Goal: Information Seeking & Learning: Check status

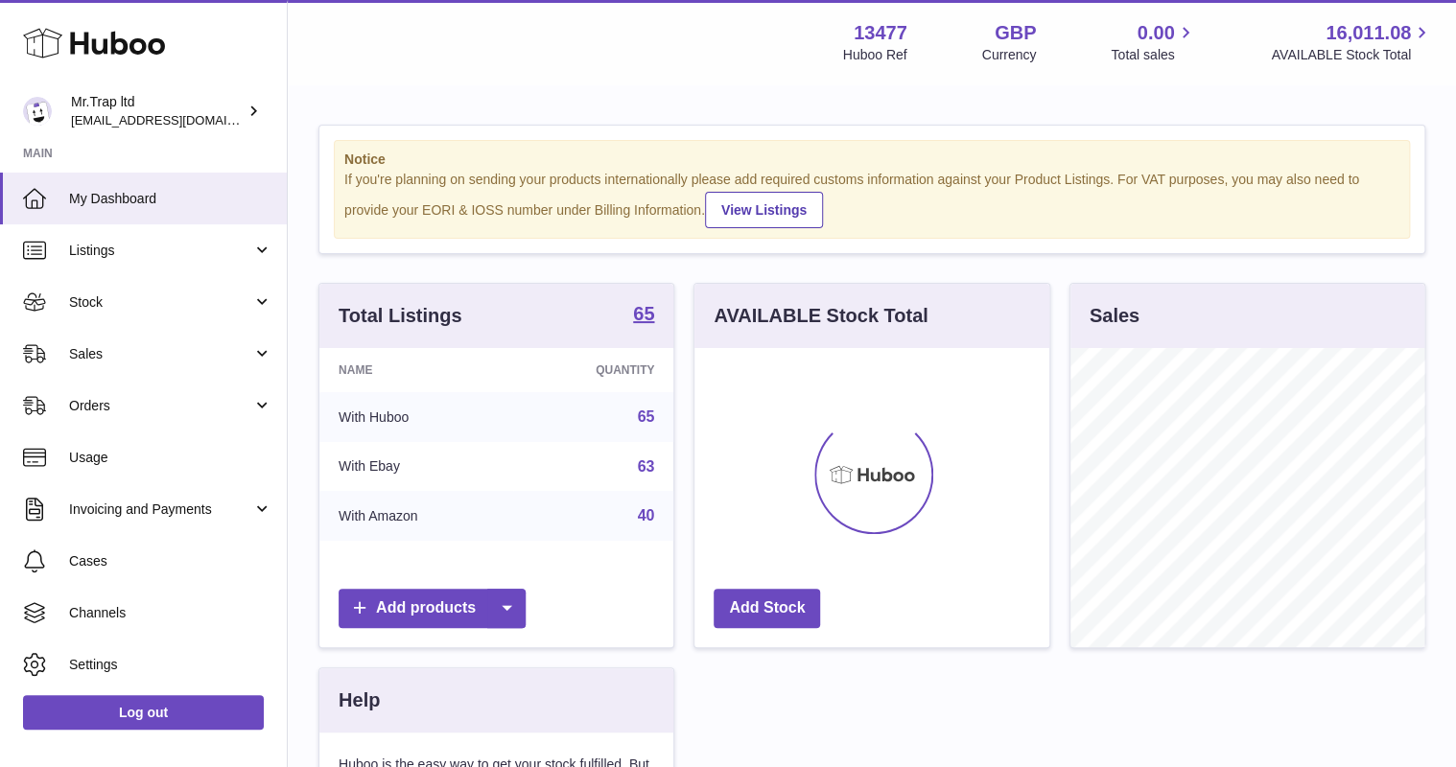
scroll to position [299, 354]
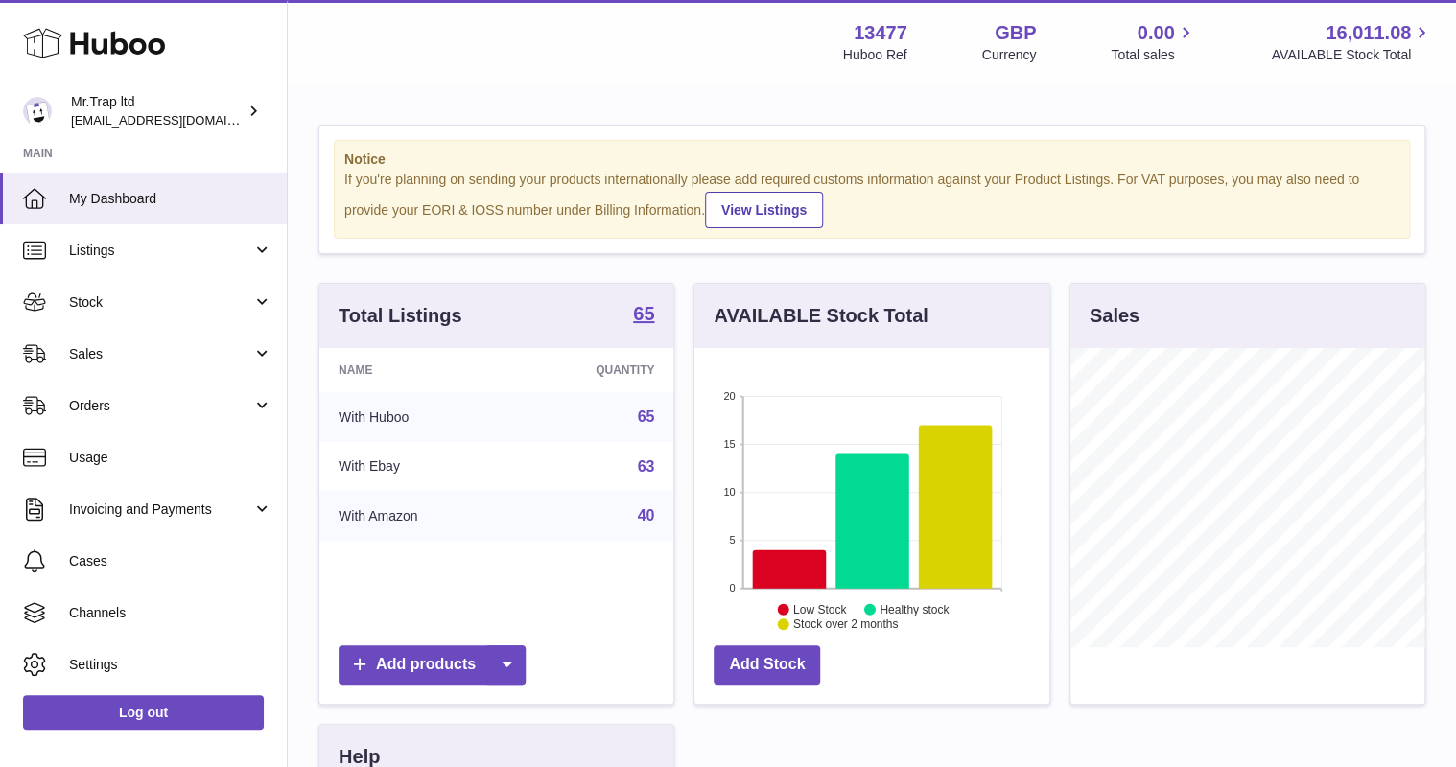
drag, startPoint x: 148, startPoint y: 353, endPoint x: 150, endPoint y: 364, distance: 10.7
click at [148, 353] on span "Sales" at bounding box center [160, 354] width 183 height 18
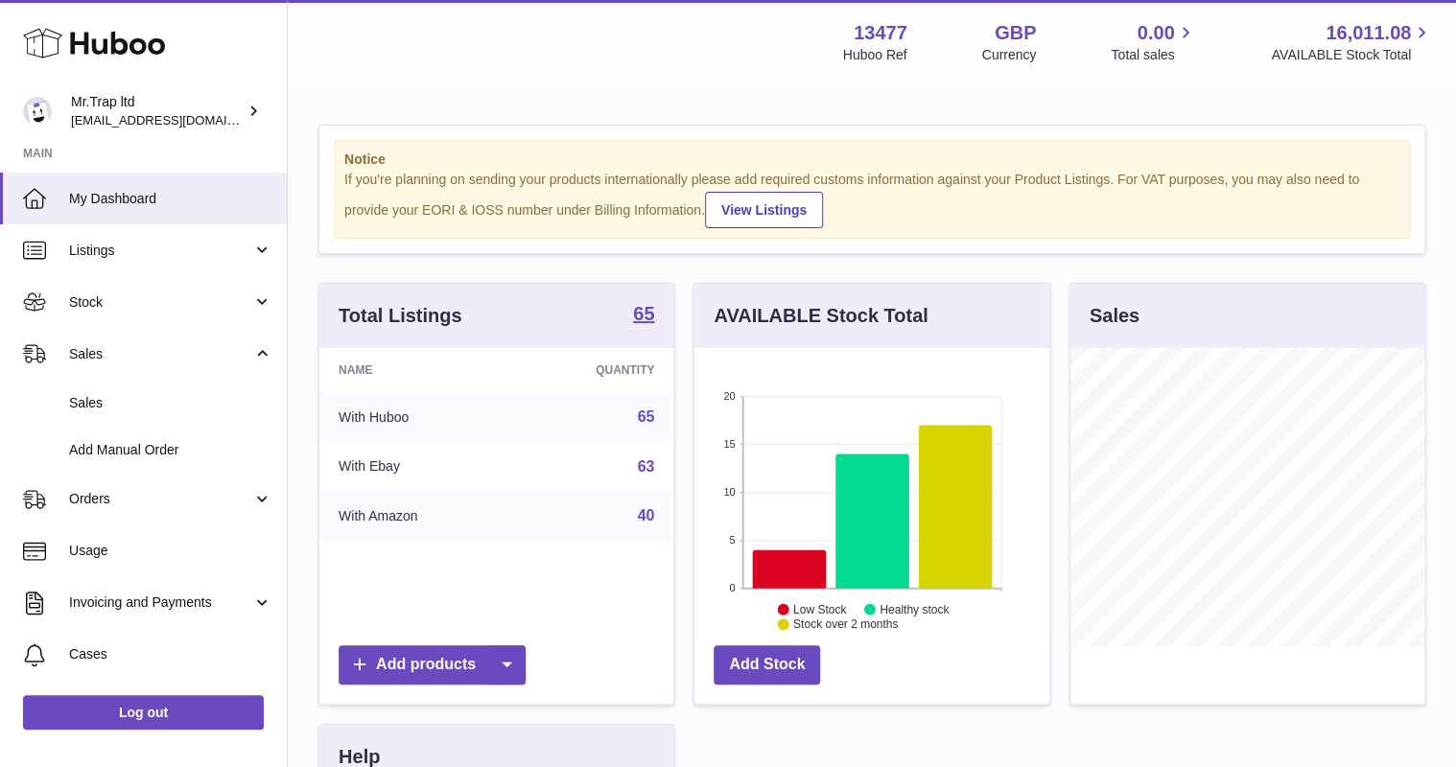
click at [155, 391] on link "Sales" at bounding box center [143, 403] width 287 height 47
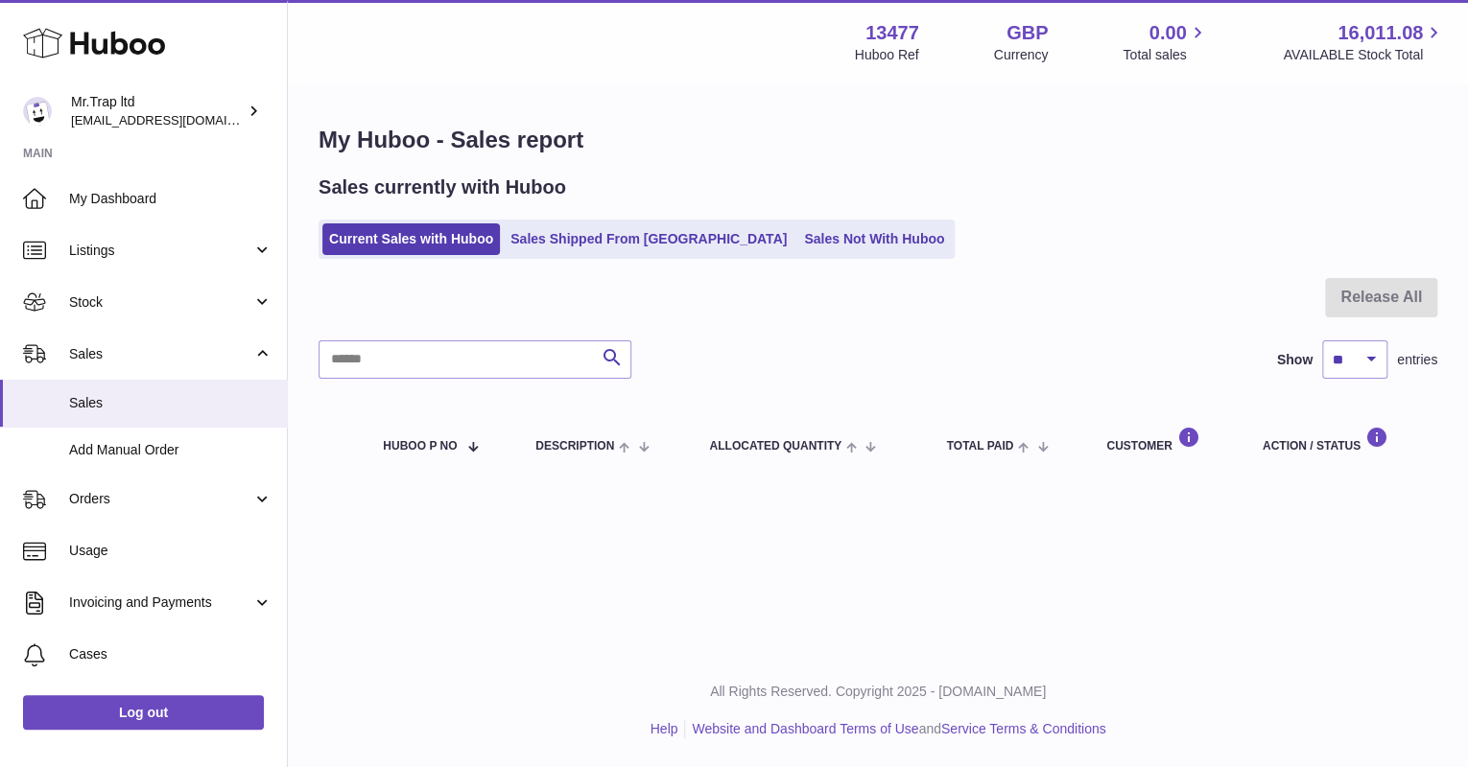
click at [804, 237] on link "Sales Not With Huboo" at bounding box center [873, 240] width 153 height 32
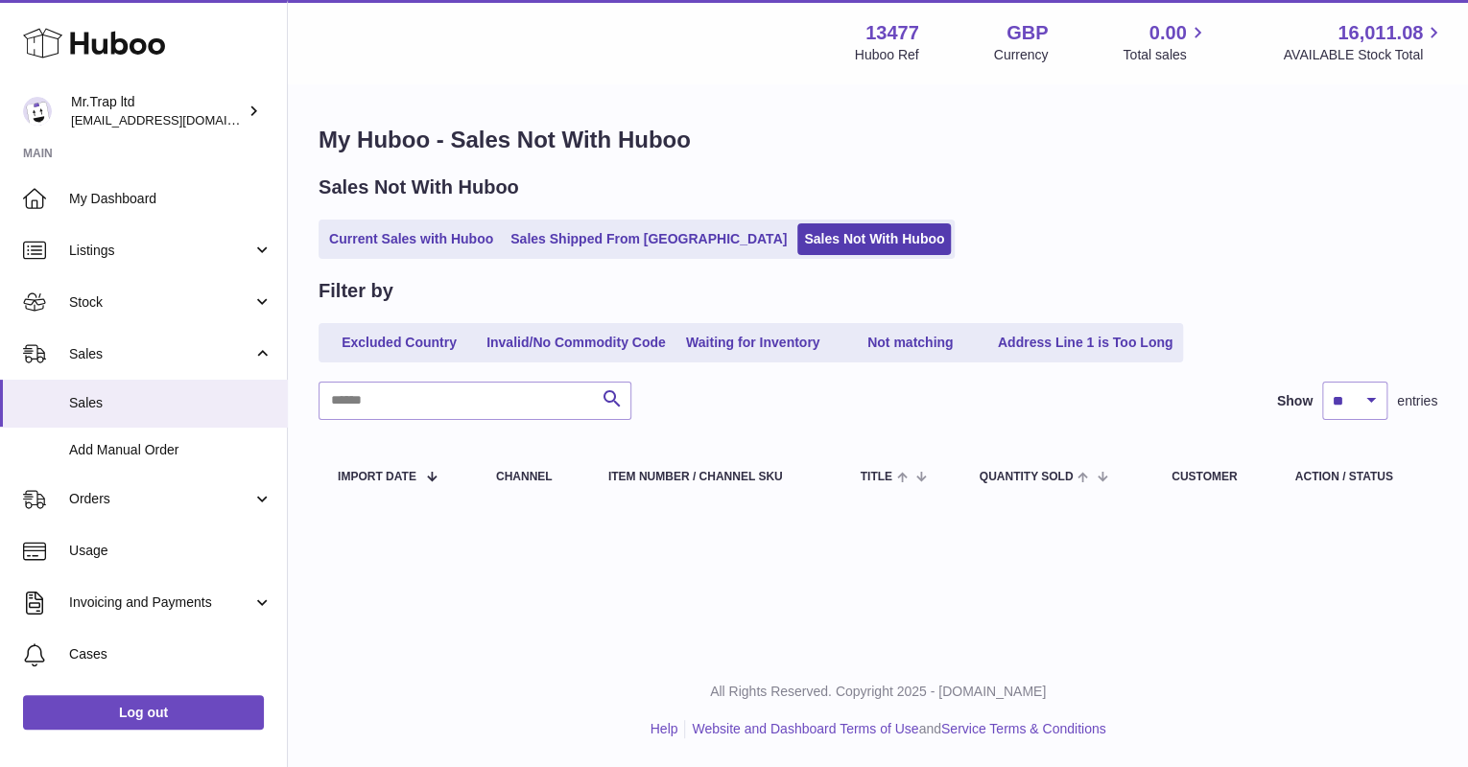
click at [407, 241] on link "Current Sales with Huboo" at bounding box center [410, 240] width 177 height 32
